Goal: Information Seeking & Learning: Learn about a topic

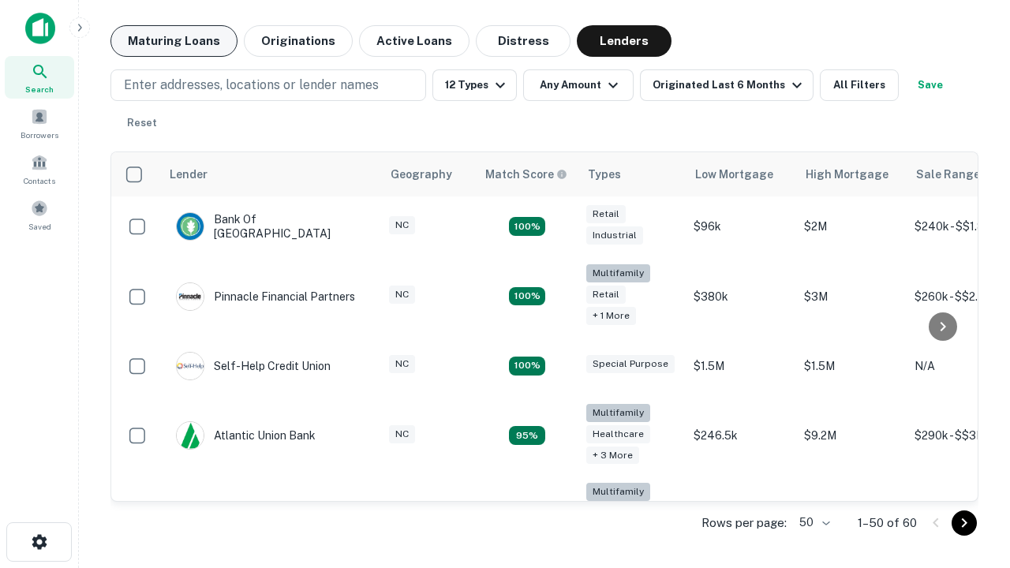
click at [174, 41] on button "Maturing Loans" at bounding box center [173, 41] width 127 height 32
